Goal: Navigation & Orientation: Find specific page/section

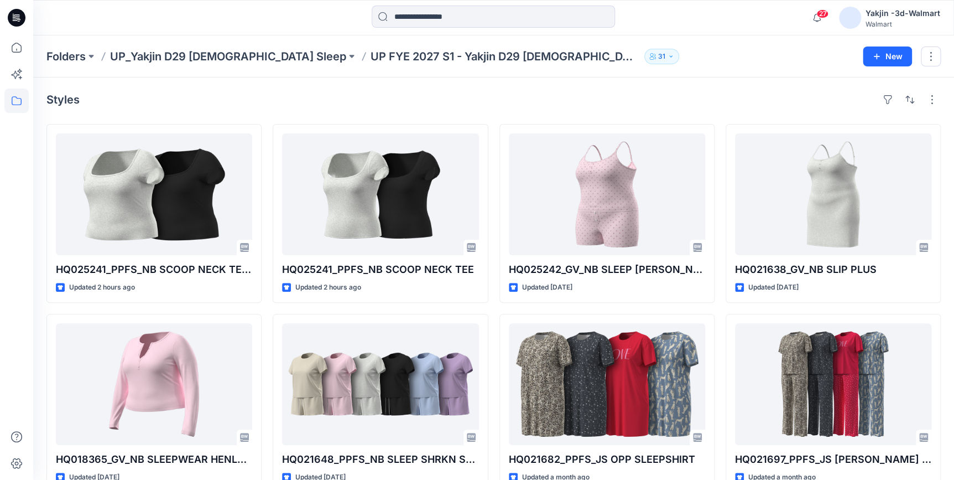
click at [13, 22] on icon at bounding box center [17, 18] width 18 height 18
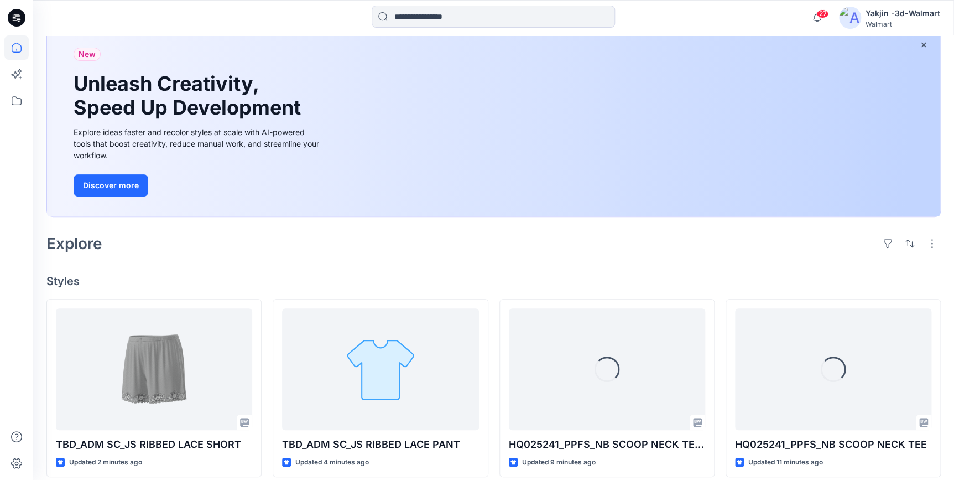
scroll to position [50, 0]
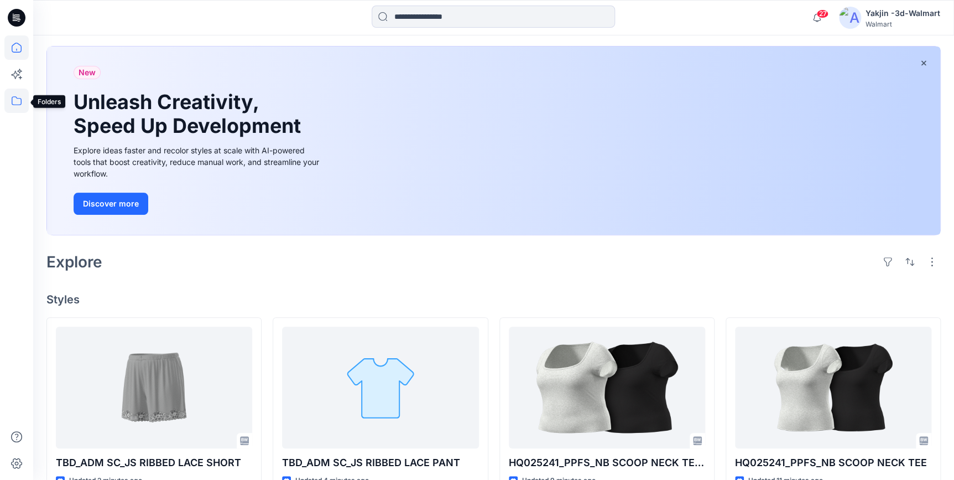
click at [15, 105] on icon at bounding box center [16, 101] width 24 height 24
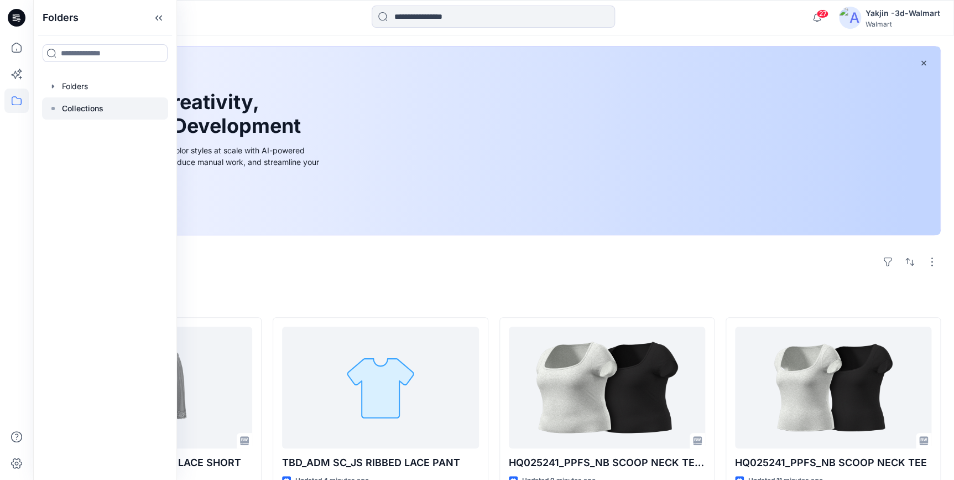
click at [97, 113] on p "Collections" at bounding box center [82, 108] width 41 height 13
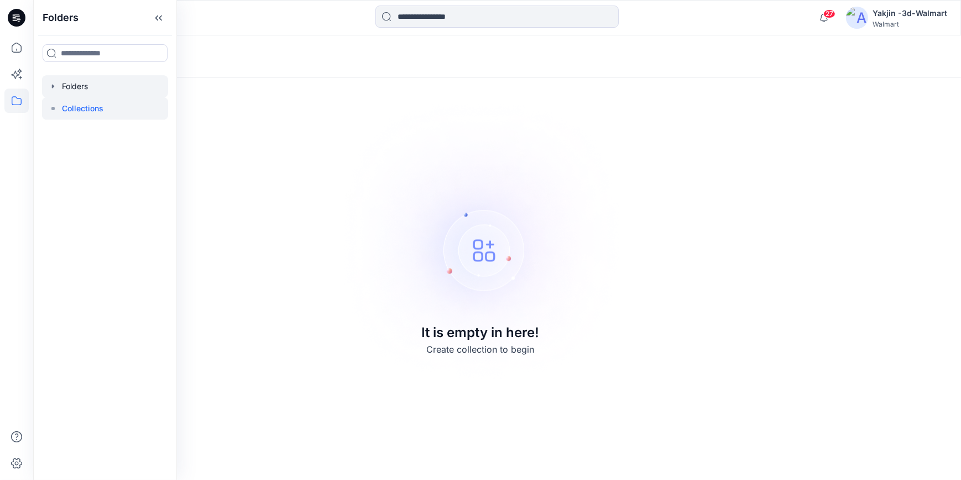
click at [66, 84] on div at bounding box center [105, 86] width 126 height 22
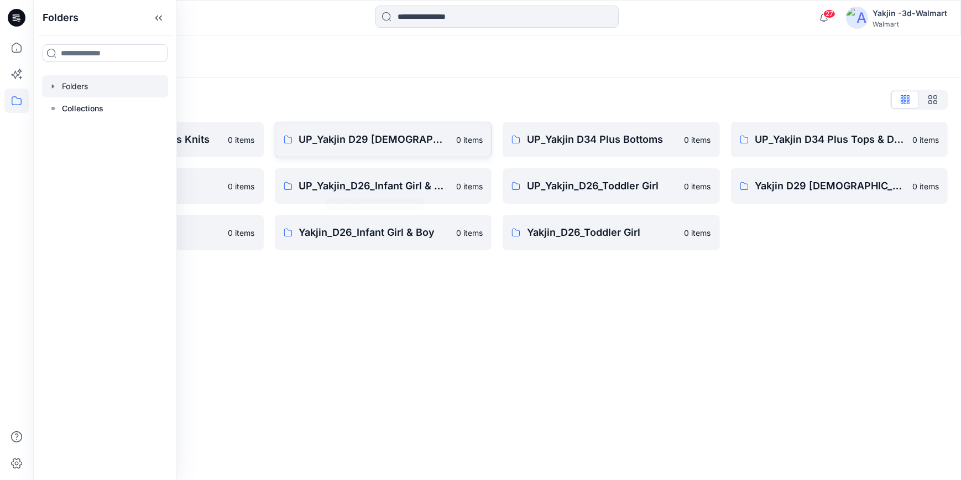
click at [349, 129] on link "UP_Yakjin D29 [DEMOGRAPHIC_DATA] Sleep 0 items" at bounding box center [383, 139] width 217 height 35
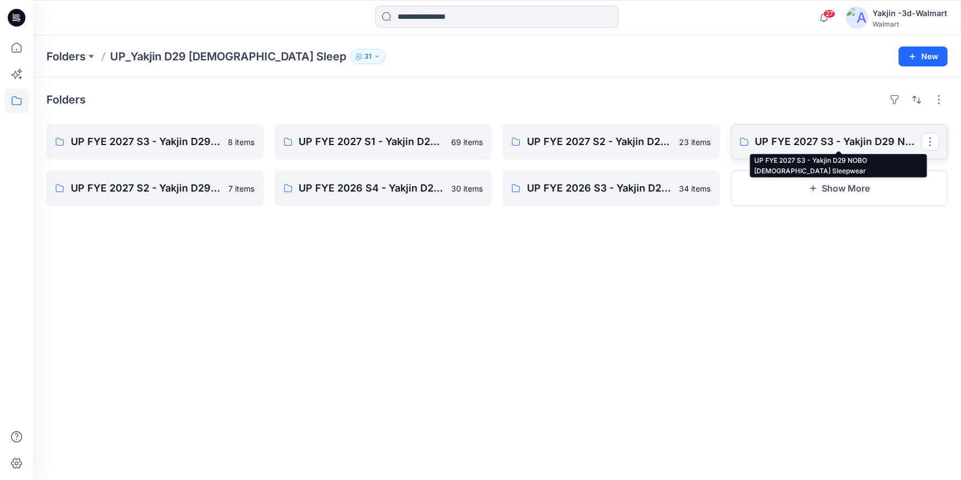
click at [809, 143] on p "UP FYE 2027 S3 - Yakjin D29 NOBO [DEMOGRAPHIC_DATA] Sleepwear" at bounding box center [839, 141] width 167 height 15
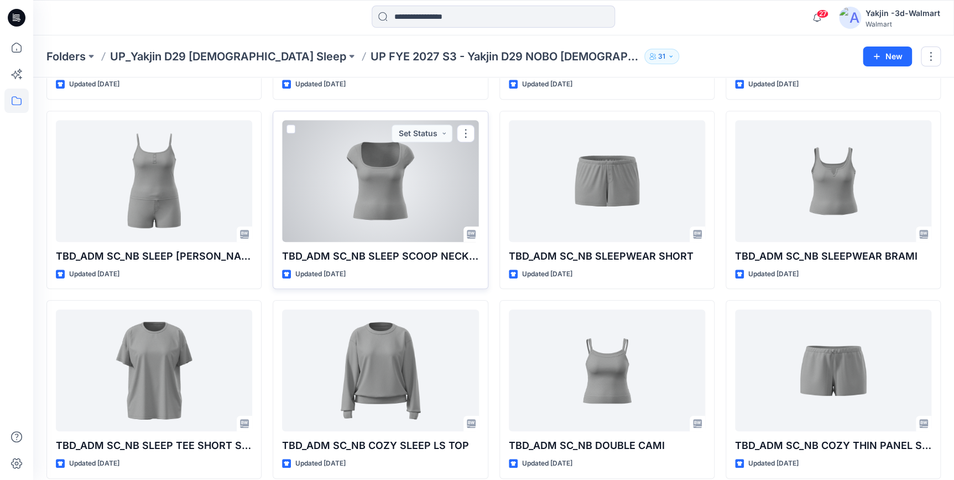
scroll to position [202, 0]
